Goal: Task Accomplishment & Management: Use online tool/utility

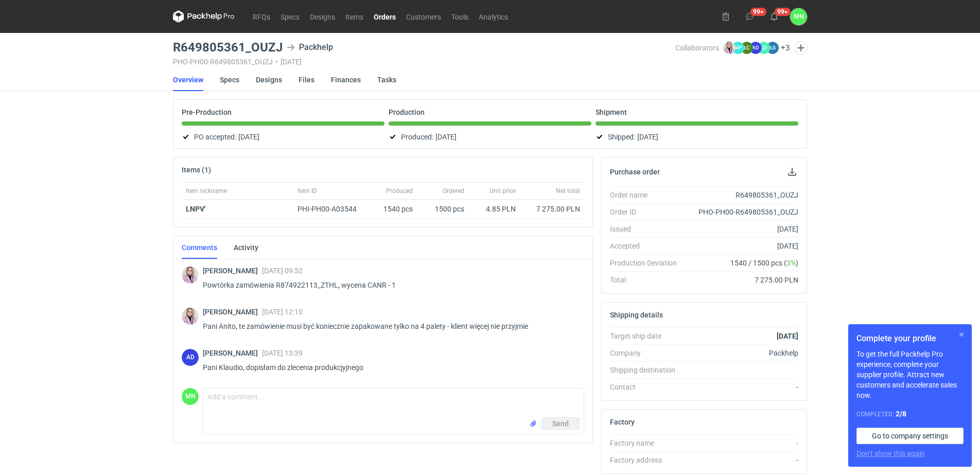
click at [960, 331] on button "button" at bounding box center [961, 334] width 12 height 12
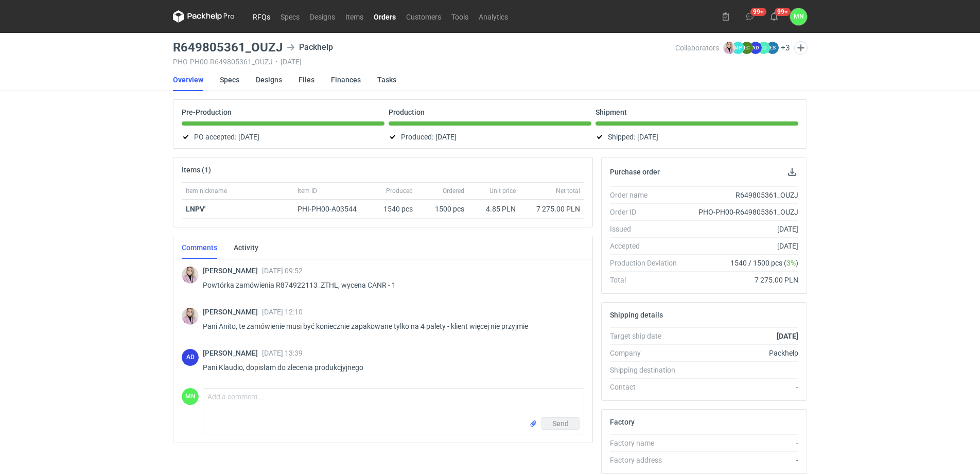
click at [256, 15] on link "RFQs" at bounding box center [261, 16] width 28 height 12
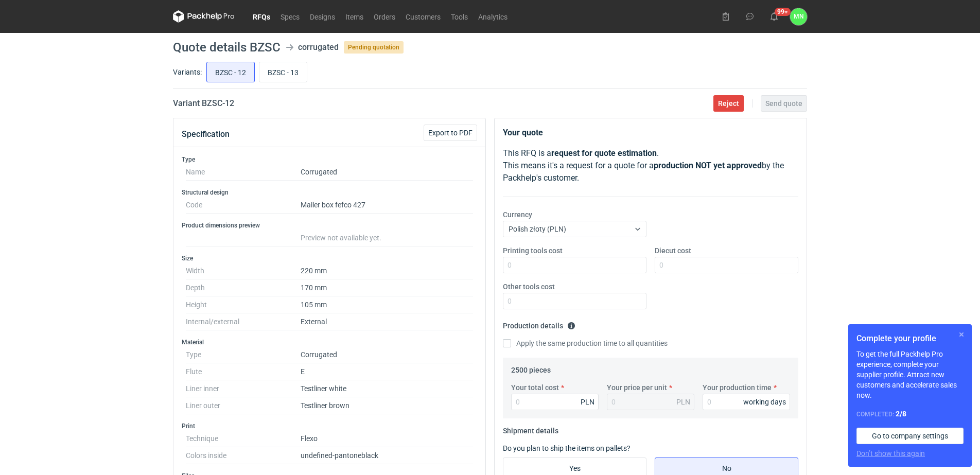
click at [962, 332] on button "button" at bounding box center [961, 334] width 12 height 12
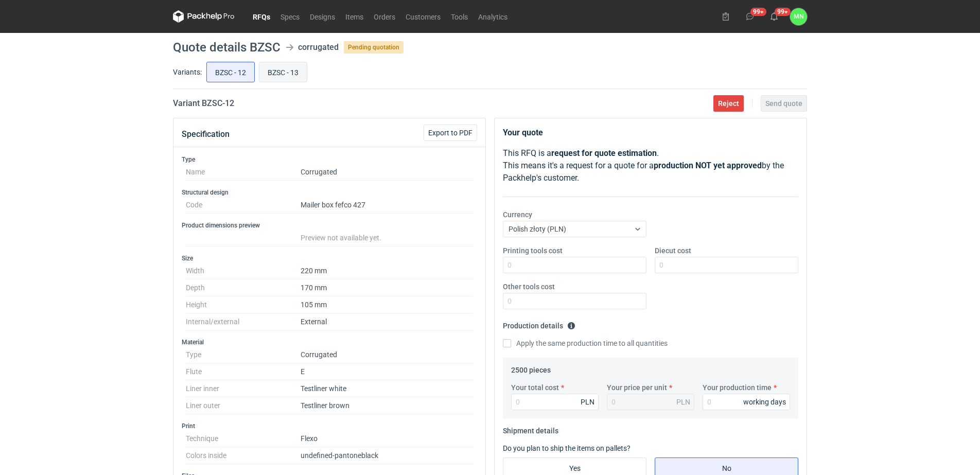
click at [279, 63] on input "BZSC - 13" at bounding box center [282, 72] width 47 height 20
radio input "true"
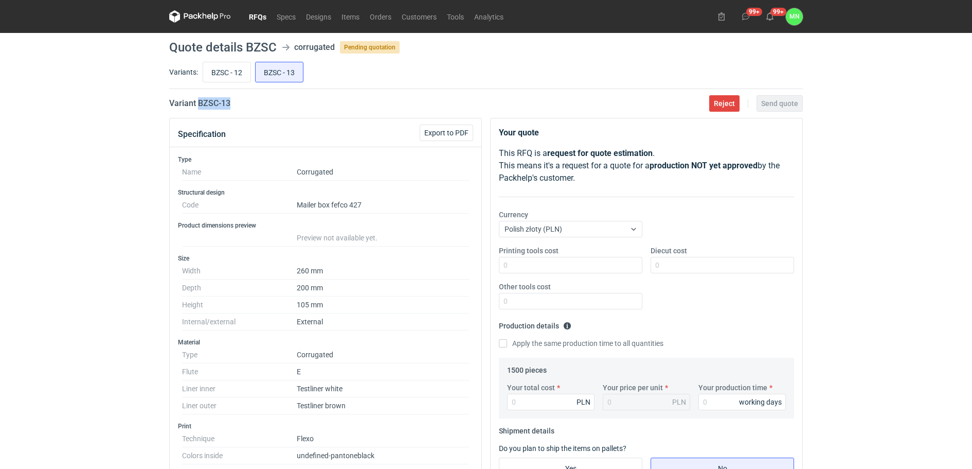
drag, startPoint x: 238, startPoint y: 102, endPoint x: 197, endPoint y: 103, distance: 40.7
click at [197, 103] on div "Variant BZSC - 13 Reject Send quote" at bounding box center [486, 103] width 634 height 12
copy h2 "BZSC - 13"
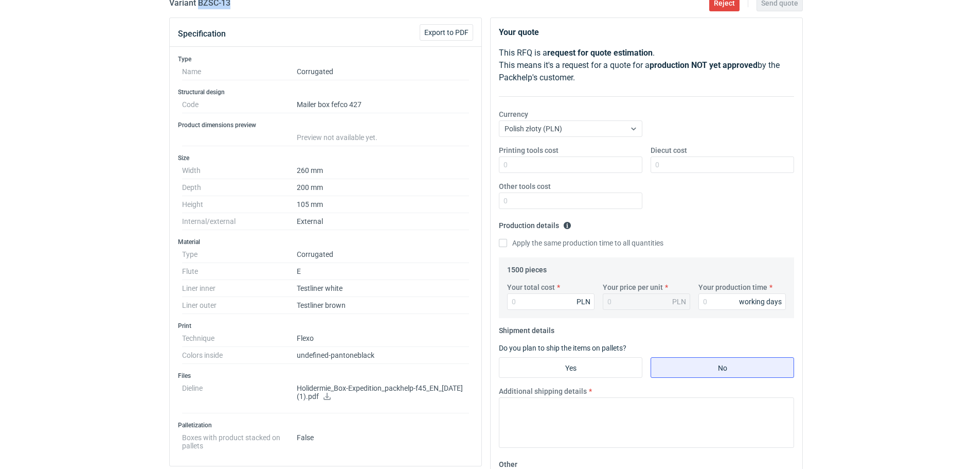
scroll to position [129, 0]
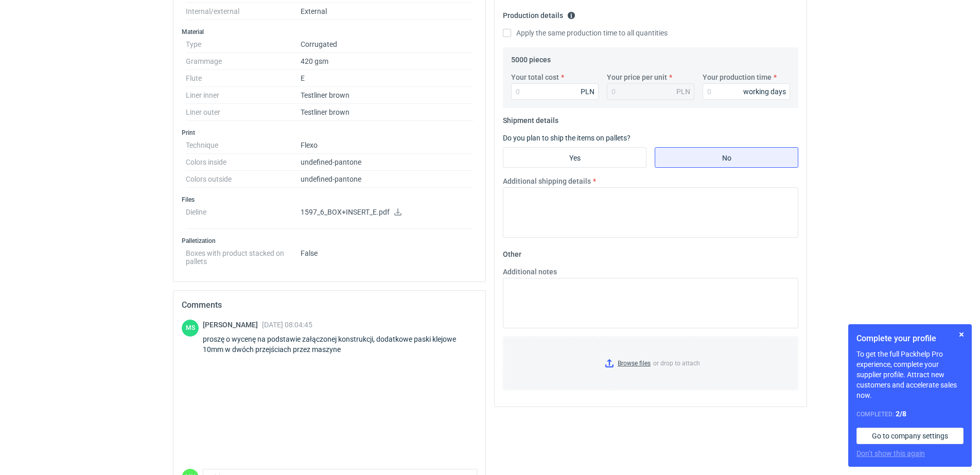
scroll to position [322, 0]
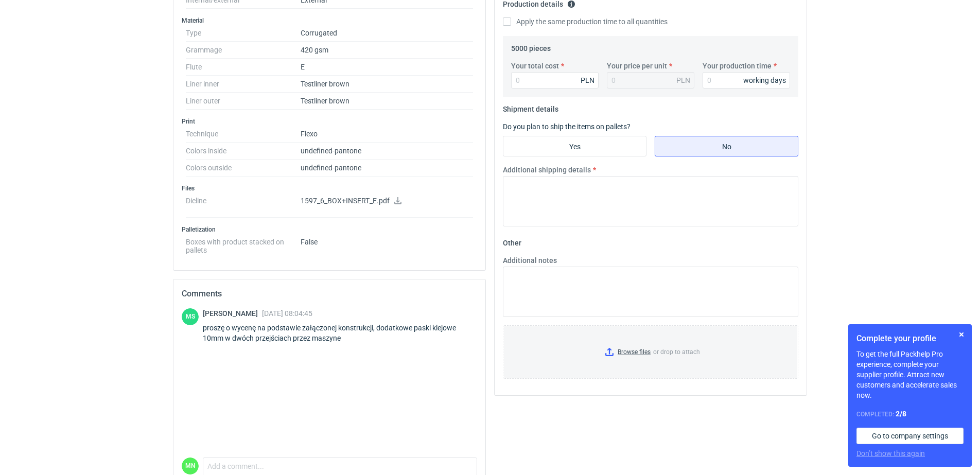
click at [394, 202] on icon at bounding box center [398, 200] width 8 height 7
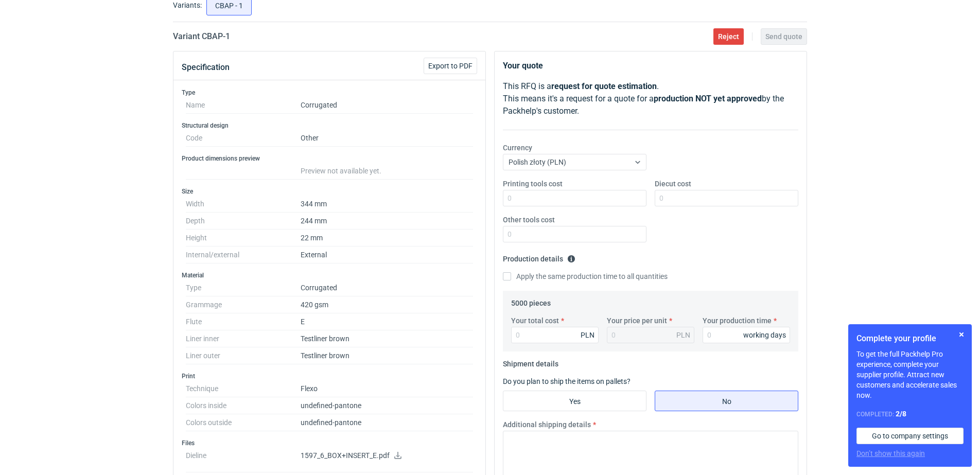
scroll to position [64, 0]
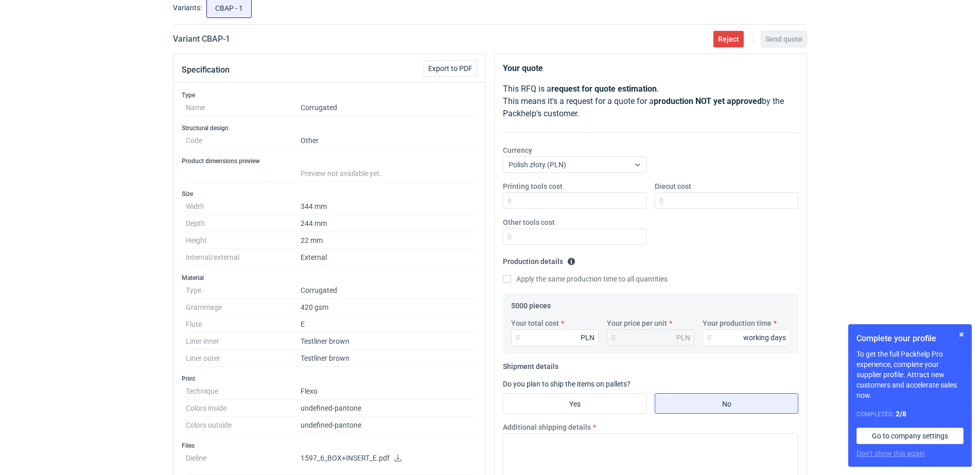
drag, startPoint x: 45, startPoint y: 63, endPoint x: 206, endPoint y: 3, distance: 171.8
click at [45, 63] on div "RFQs Specs Designs Items Orders Customers Tools Analytics 99+ 99+ MN [PERSON_NA…" at bounding box center [490, 173] width 980 height 475
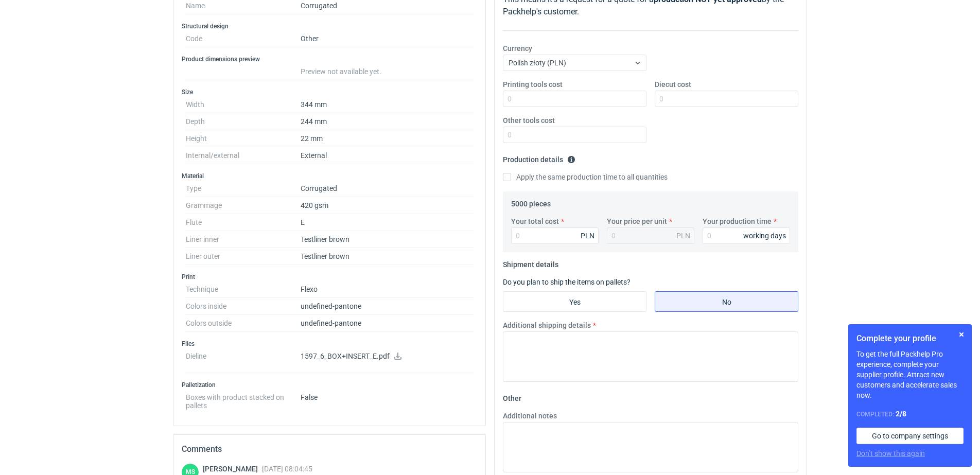
scroll to position [322, 0]
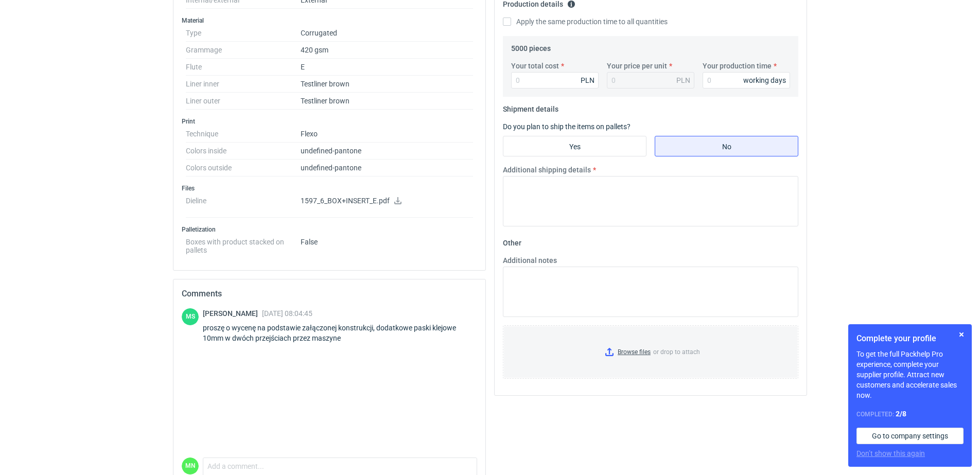
click at [398, 201] on icon at bounding box center [397, 200] width 7 height 7
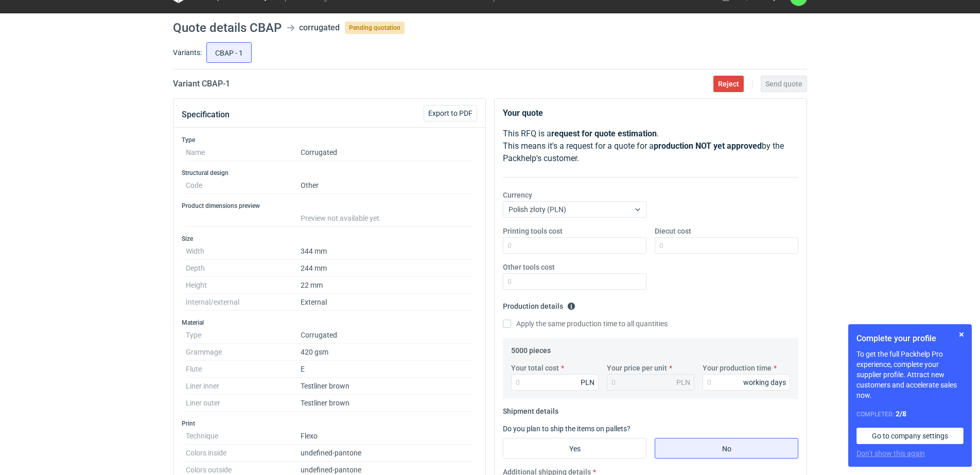
scroll to position [0, 0]
